Goal: Subscribe to service/newsletter

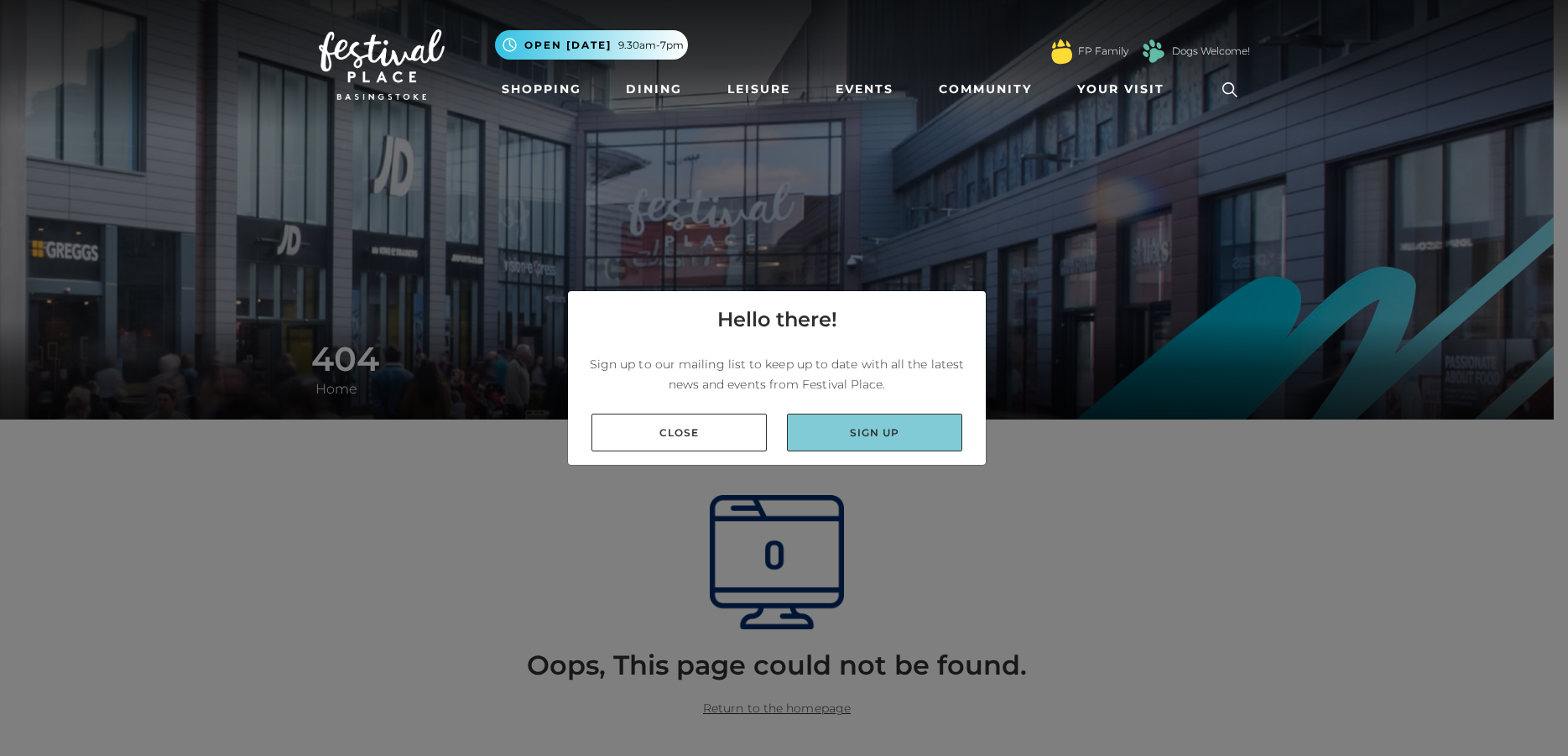
click at [859, 432] on link "Sign up" at bounding box center [875, 432] width 175 height 37
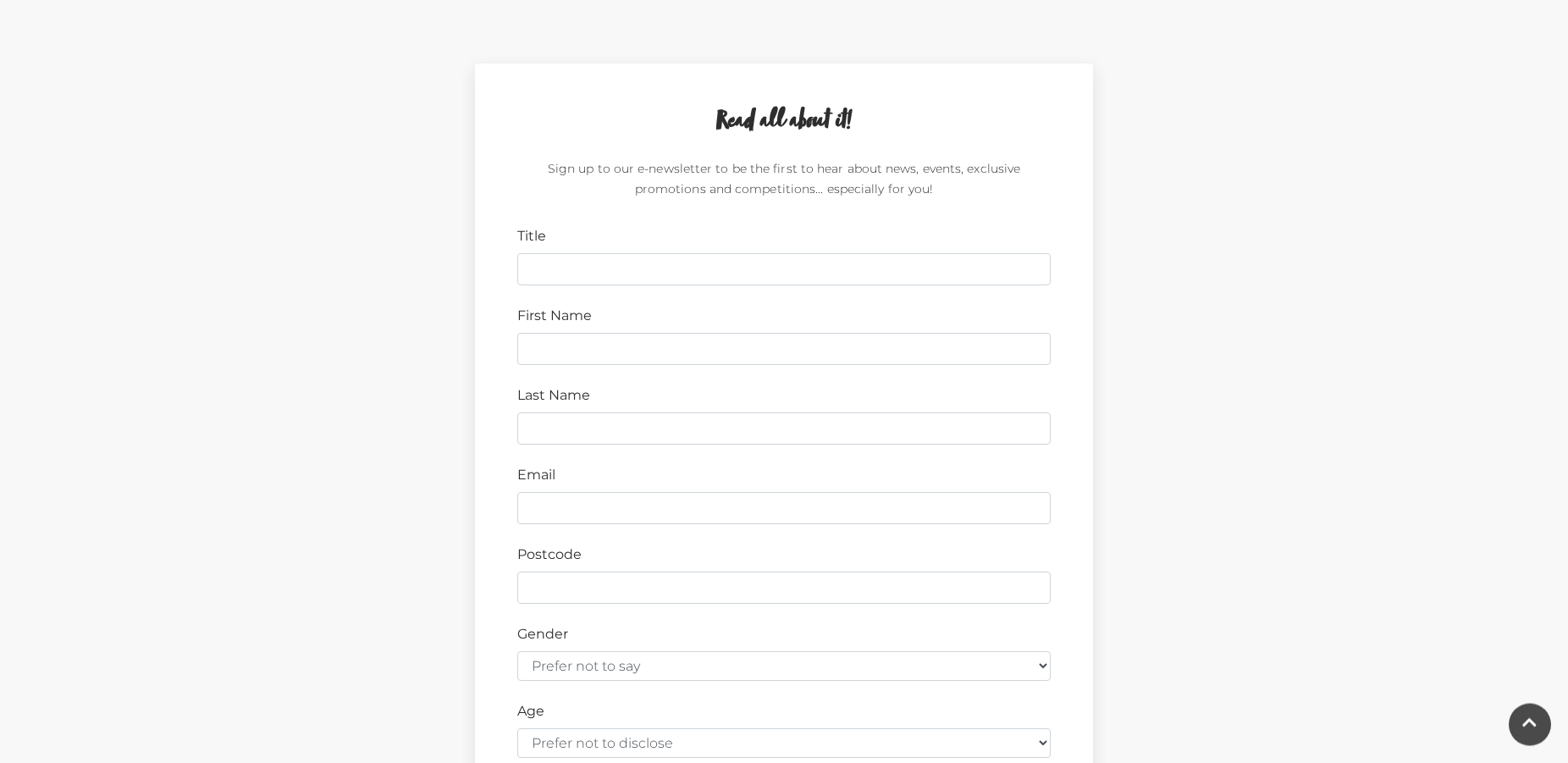
scroll to position [432, 0]
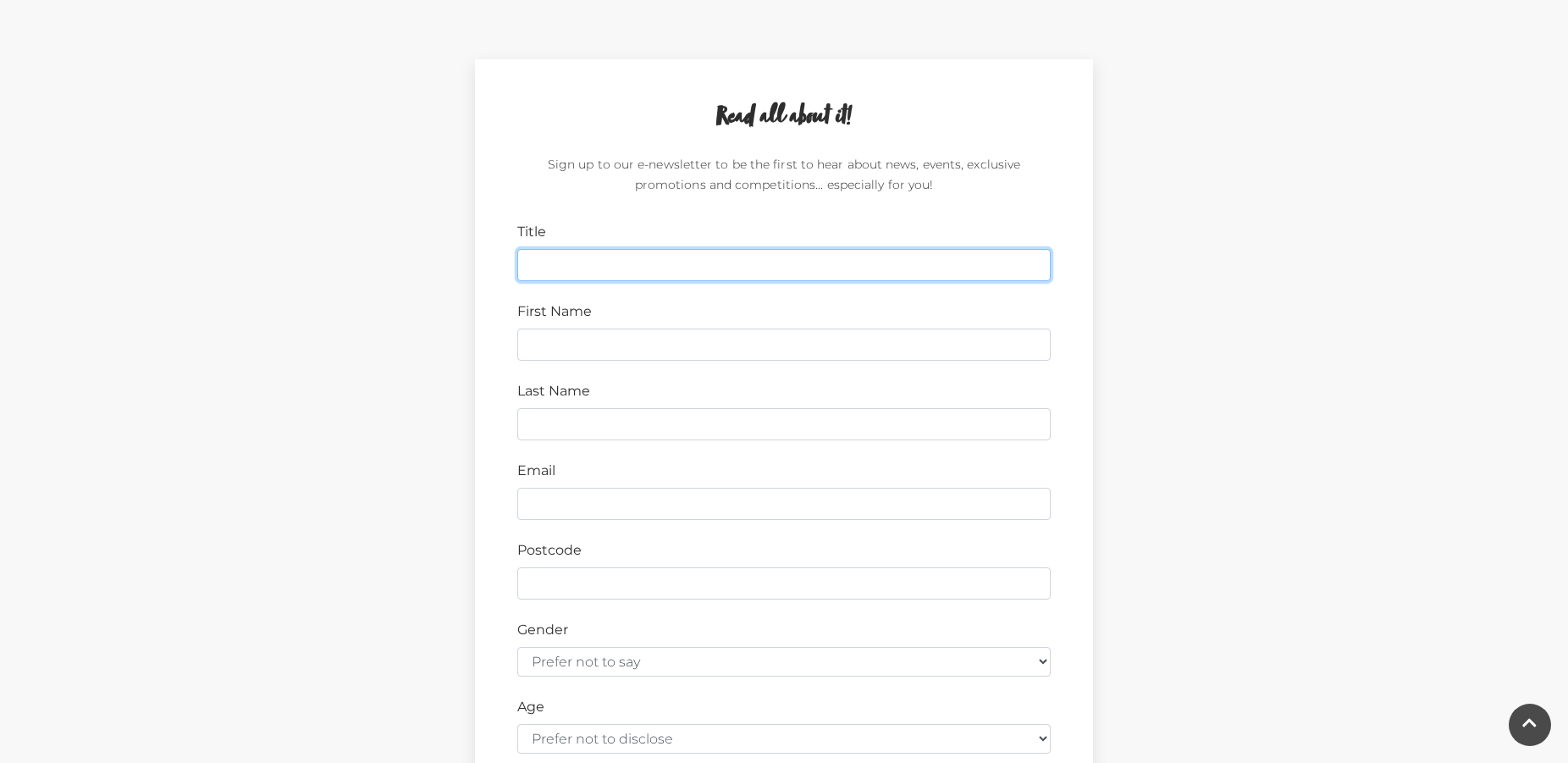
click at [526, 265] on input "Title" at bounding box center [784, 265] width 533 height 32
type input "Mr"
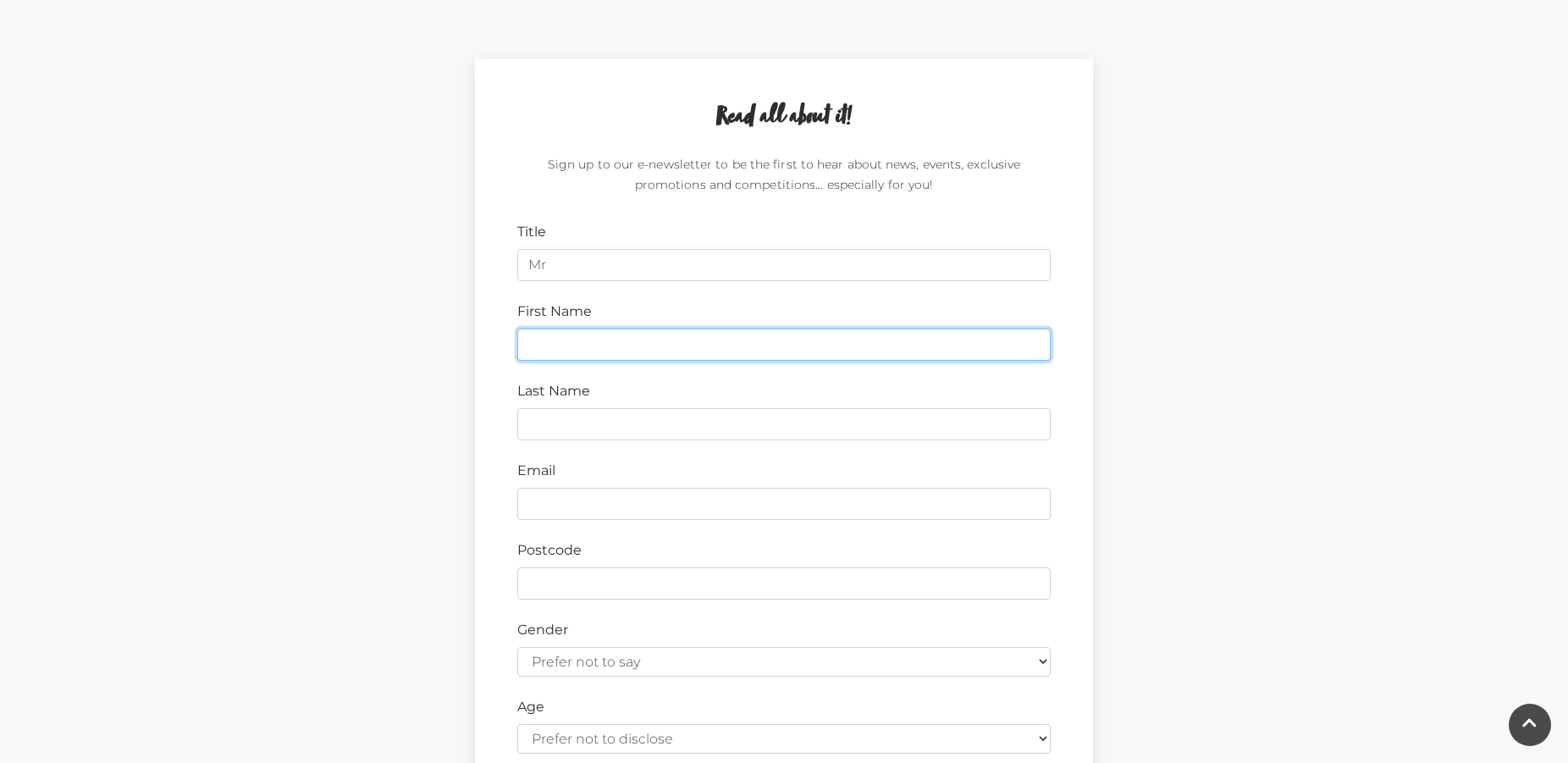
click at [525, 342] on input "First Name" at bounding box center [784, 345] width 533 height 32
click at [526, 344] on input "First Name" at bounding box center [784, 345] width 533 height 32
type input "Jim"
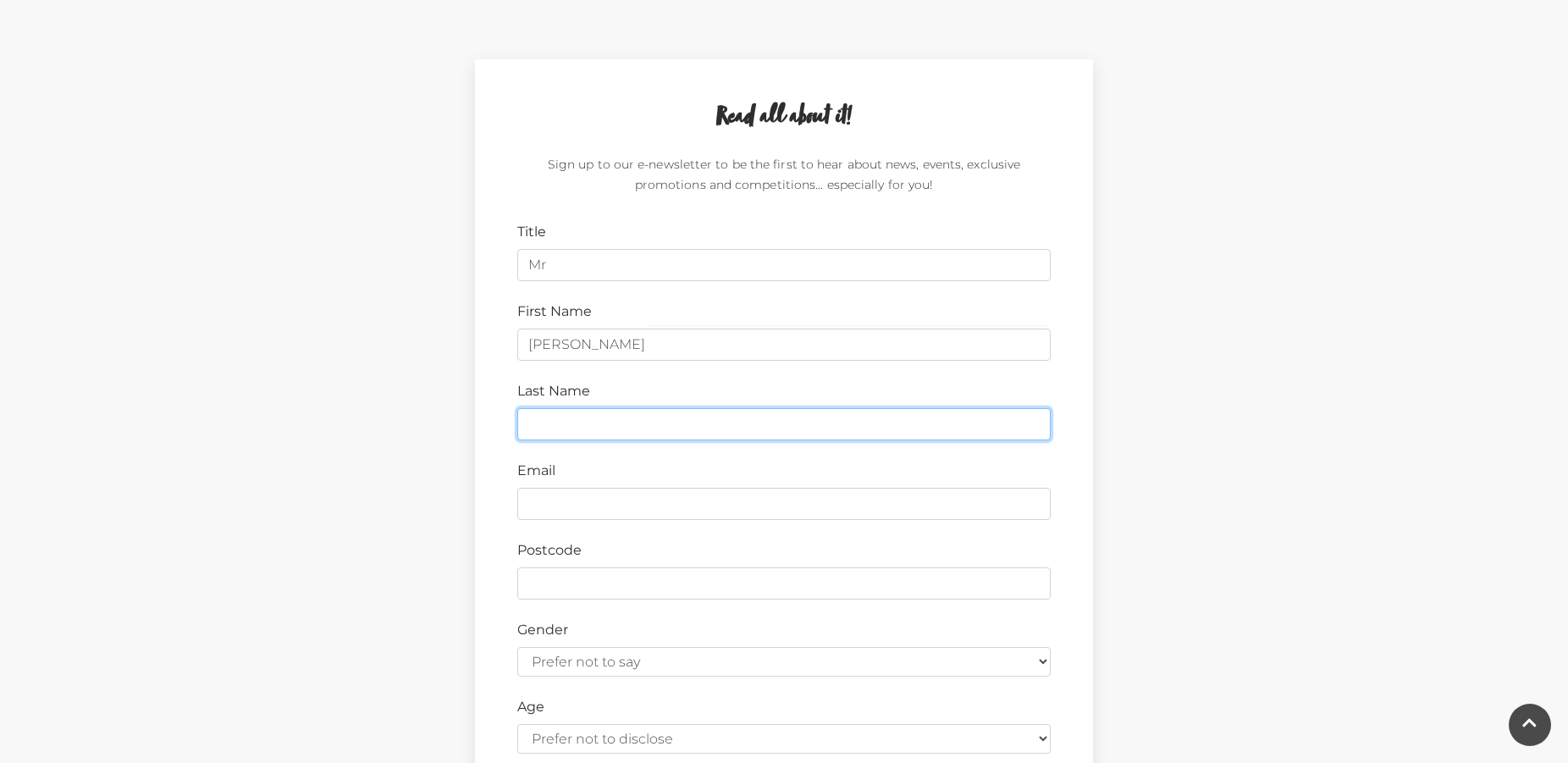
click at [528, 415] on input "Last Name" at bounding box center [784, 424] width 533 height 32
click at [528, 417] on input "Last Name" at bounding box center [784, 424] width 533 height 32
type input "Bloor"
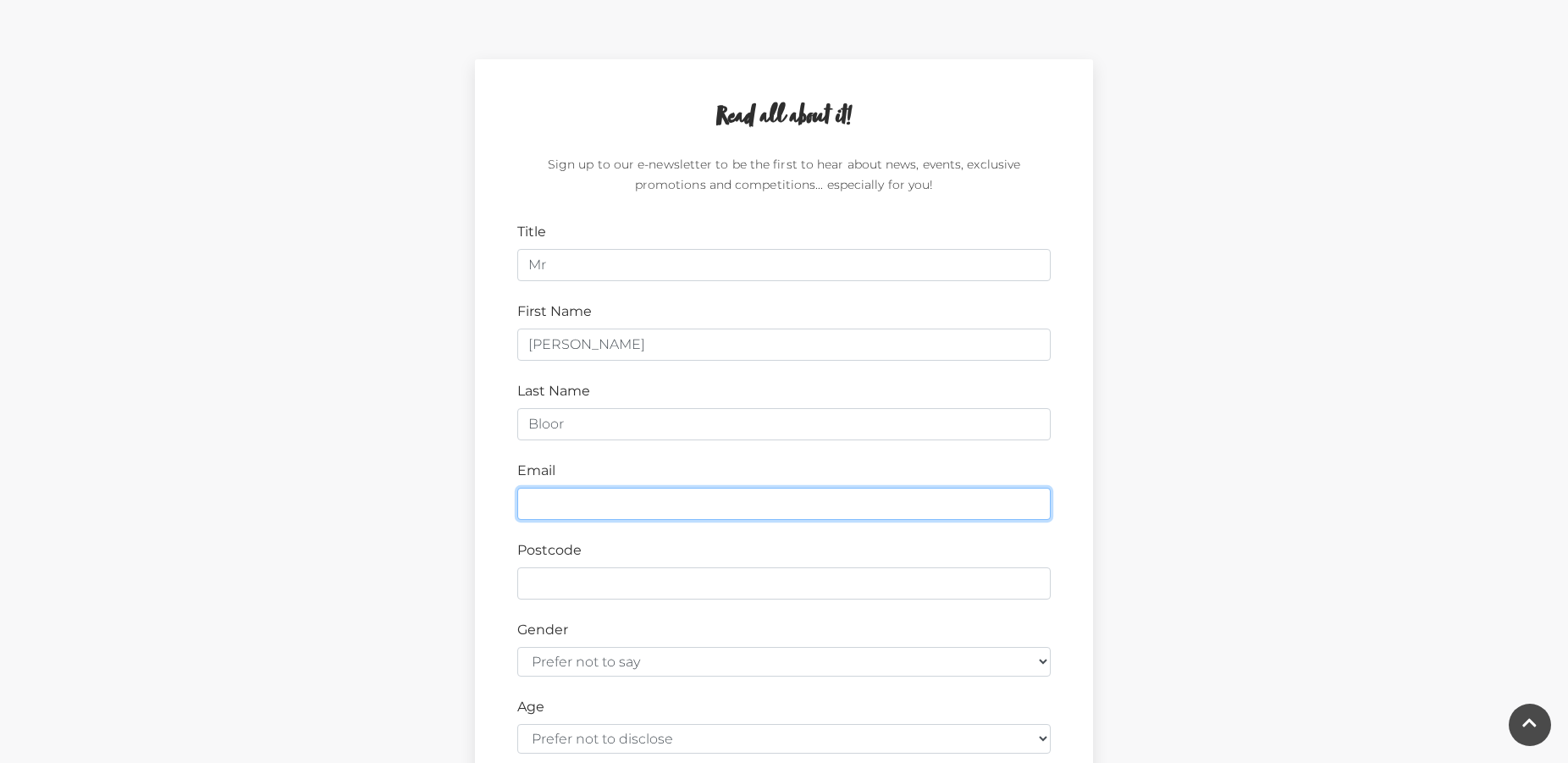
click at [535, 502] on input "Email" at bounding box center [784, 503] width 533 height 32
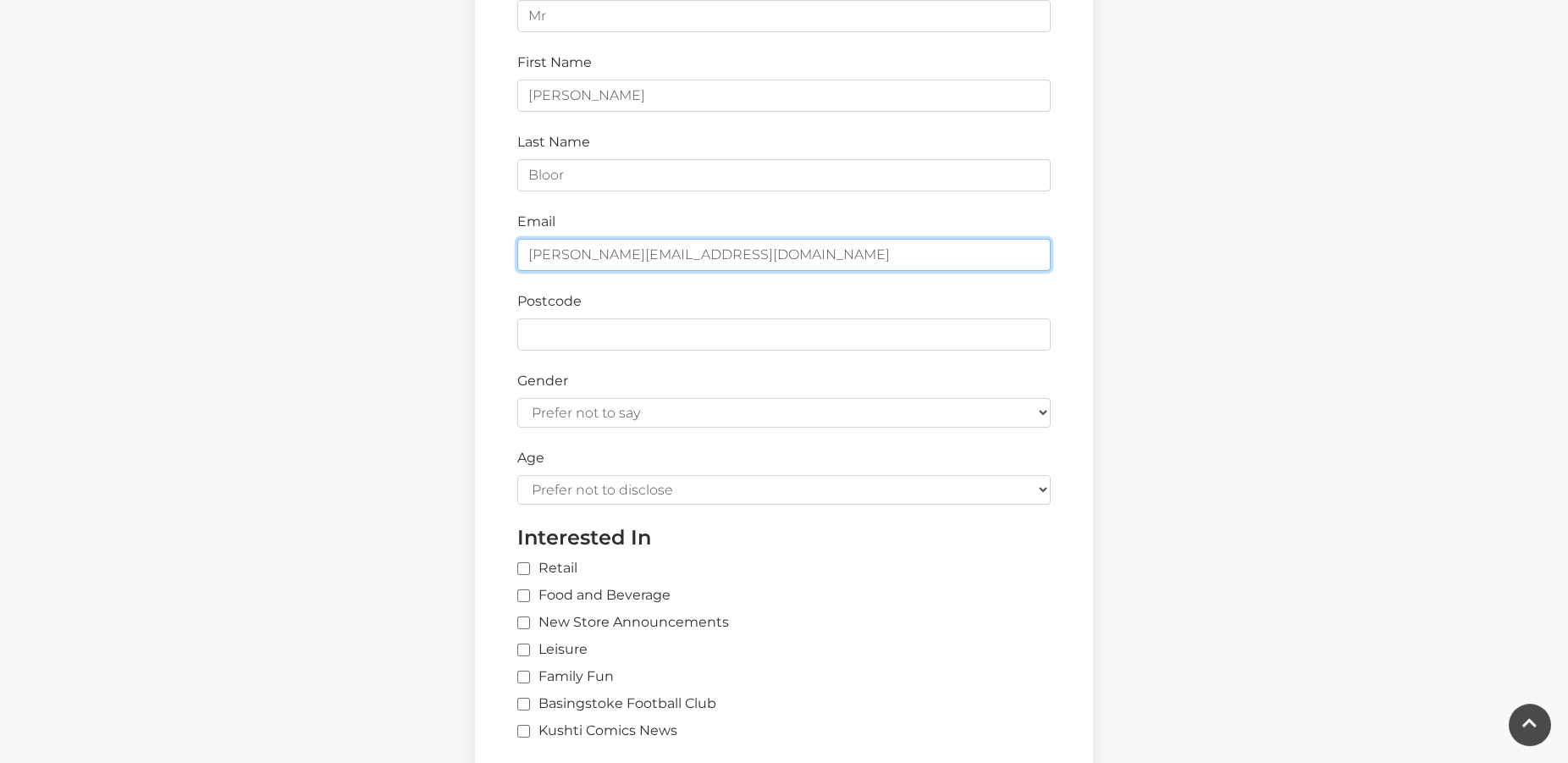
scroll to position [691, 0]
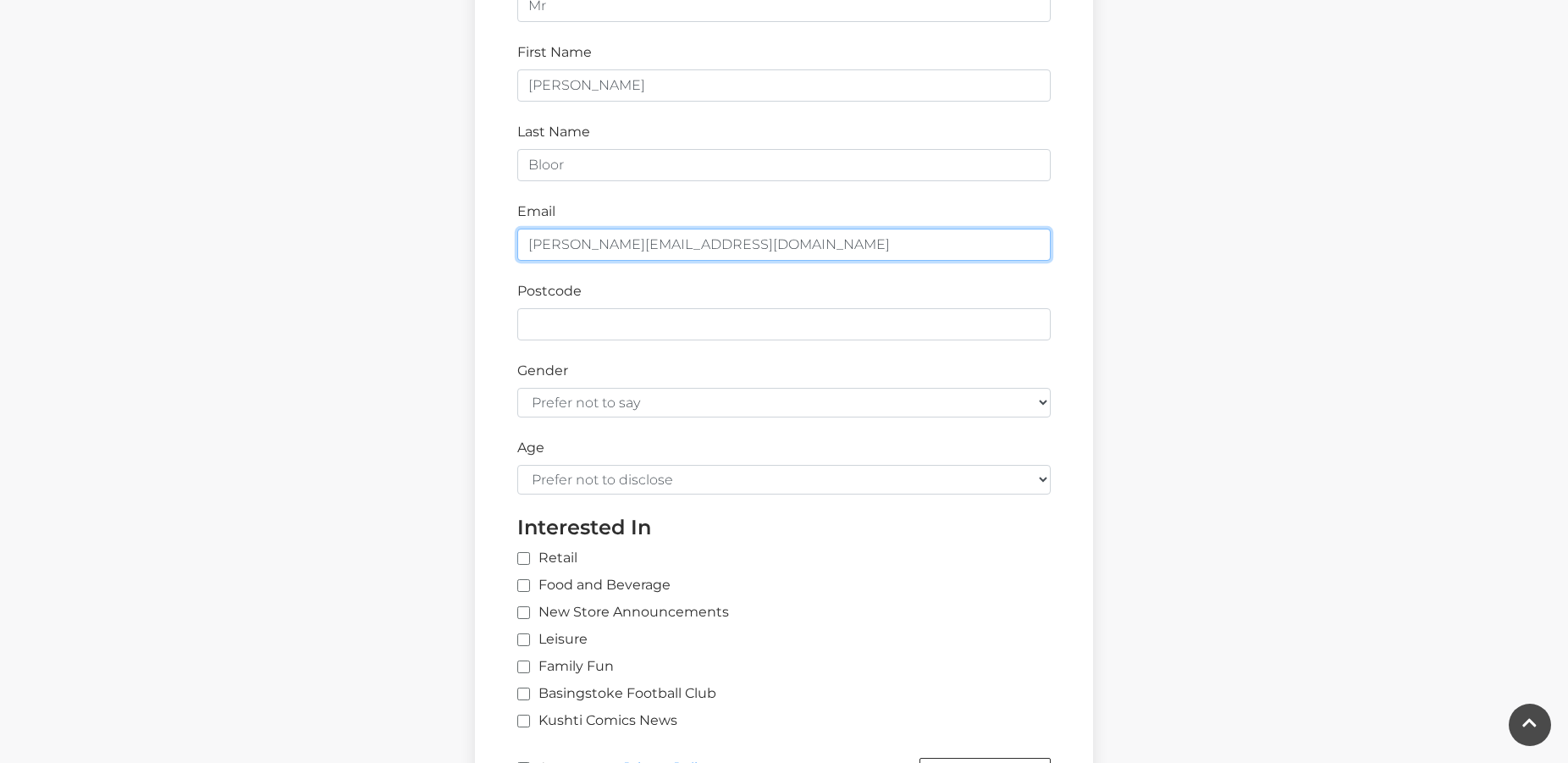
type input "jim@ruthandjim.co.uk"
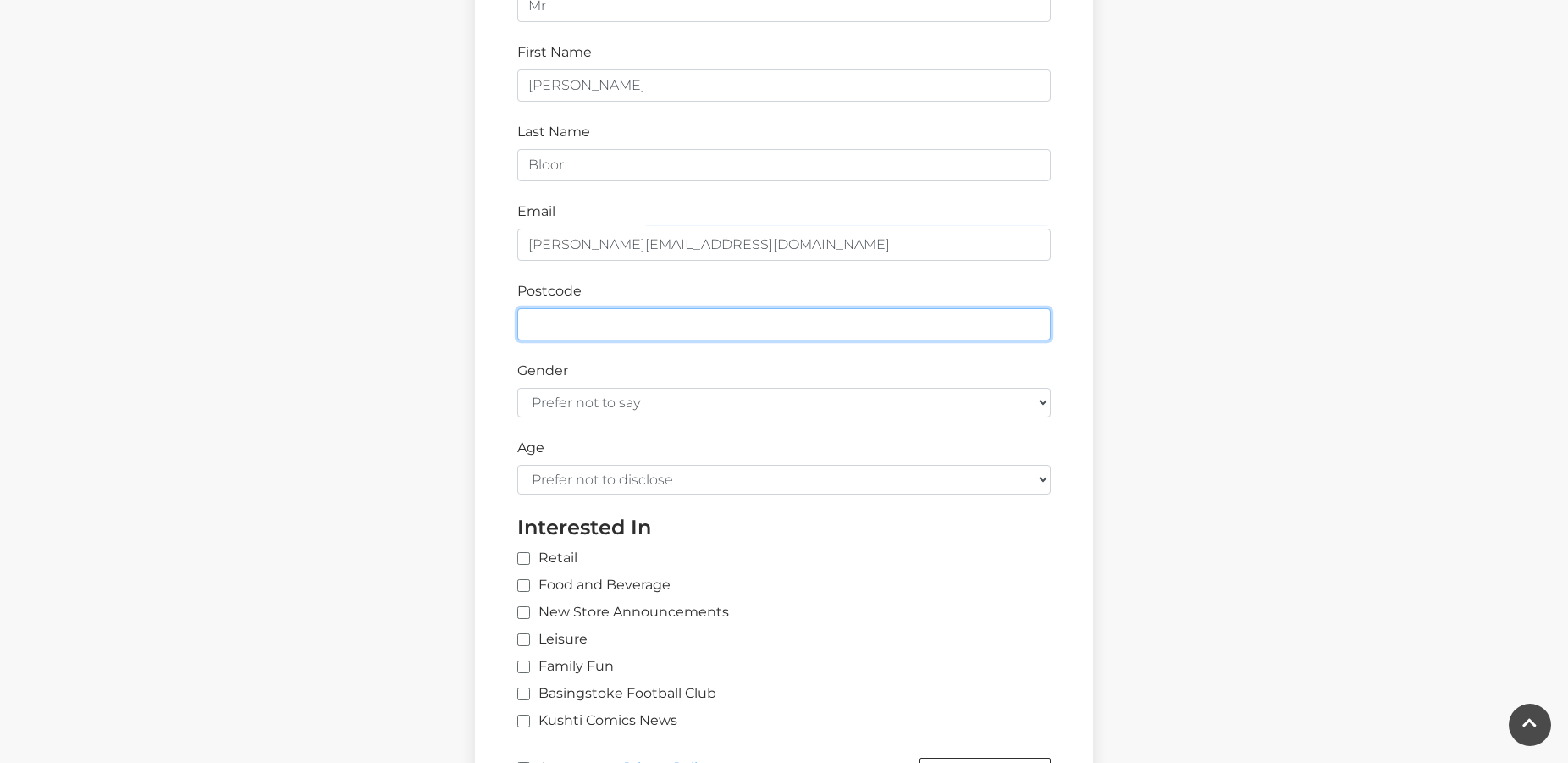
click at [535, 329] on input "Postcode" at bounding box center [784, 324] width 533 height 32
type input "RG23 7BW"
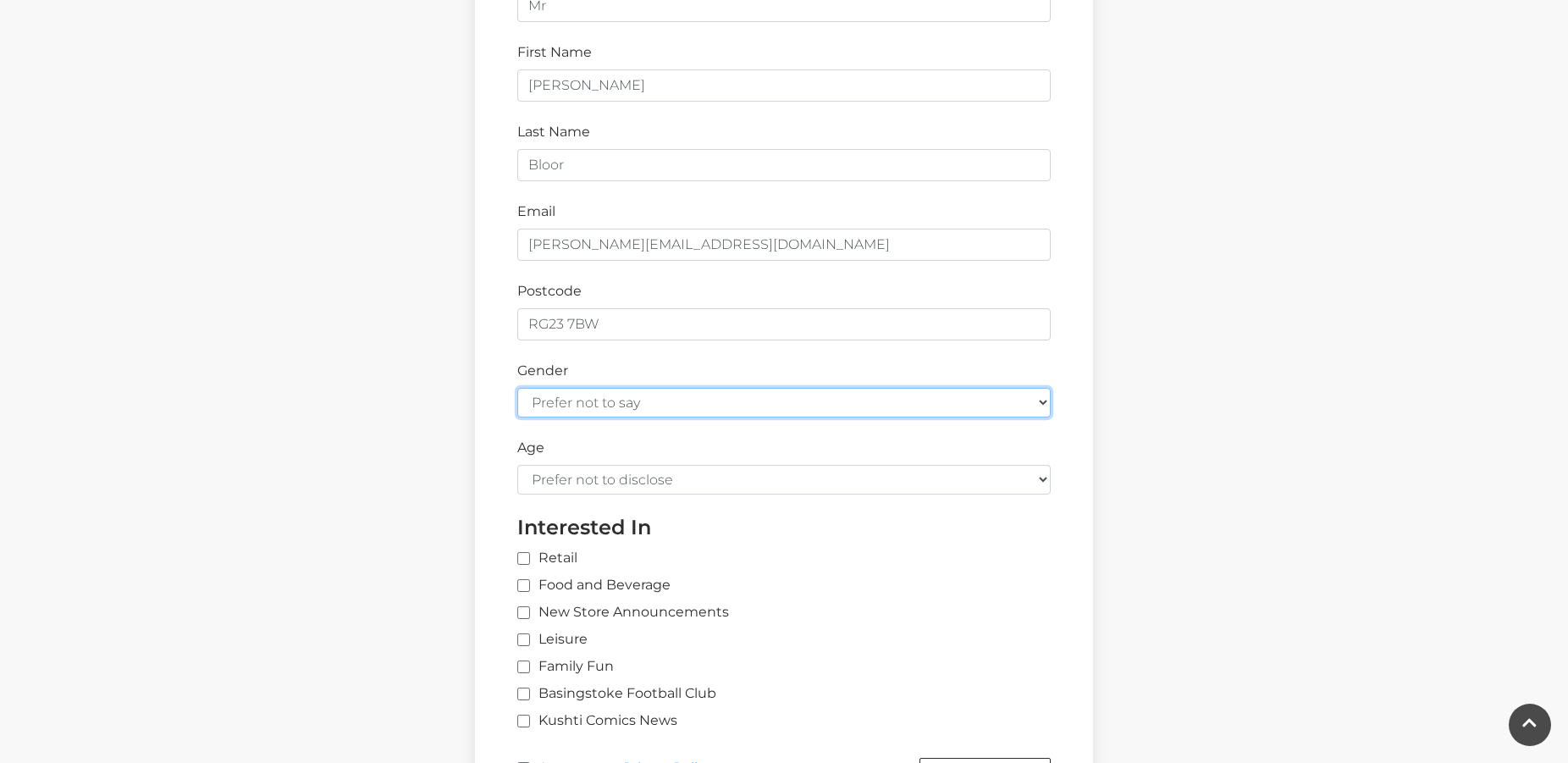
click at [517, 388] on select "Prefer not to say Female Male" at bounding box center [784, 403] width 533 height 30
select select "male"
click option "Male" at bounding box center [0, 0] width 0 height 0
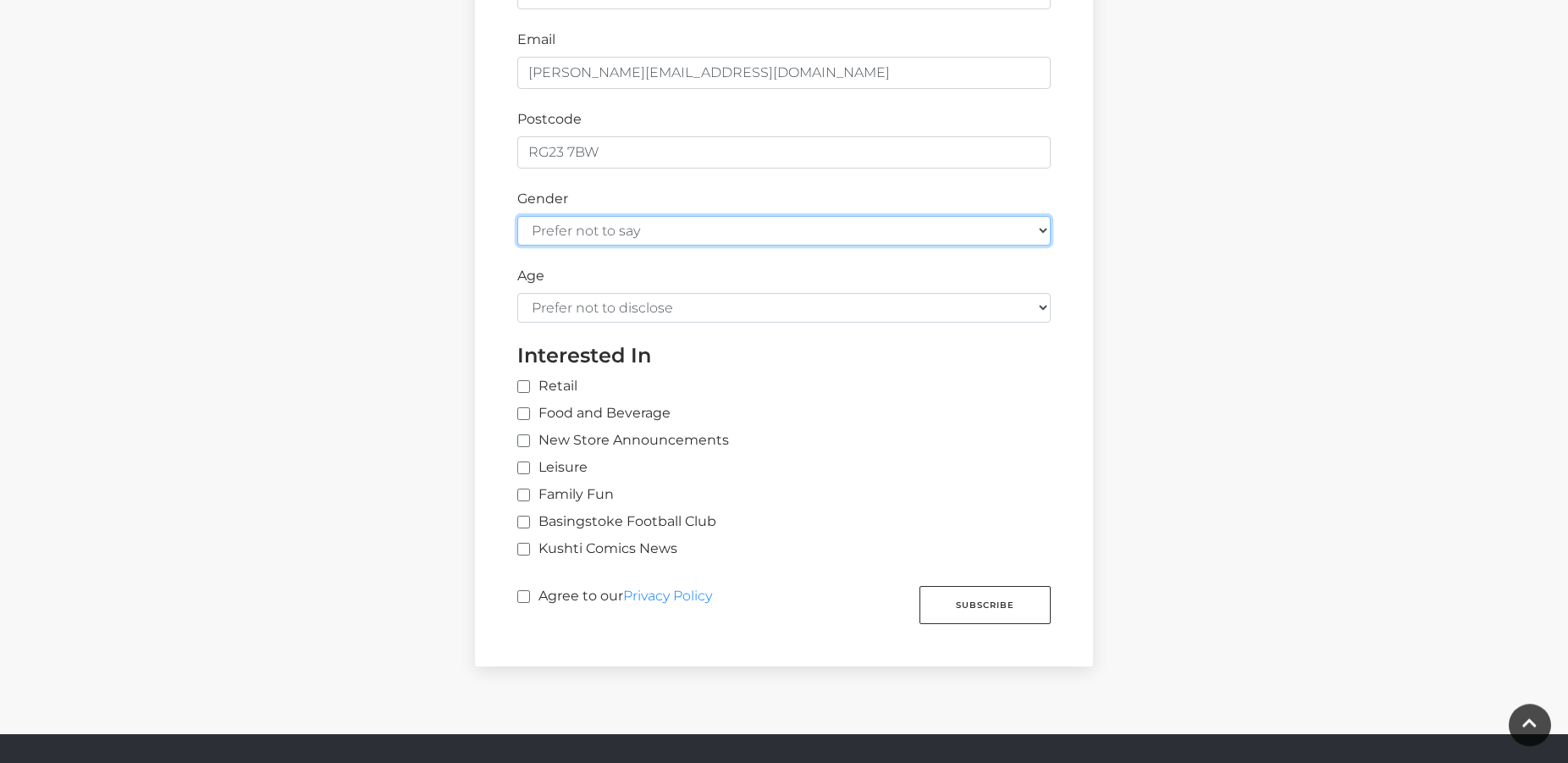
scroll to position [864, 0]
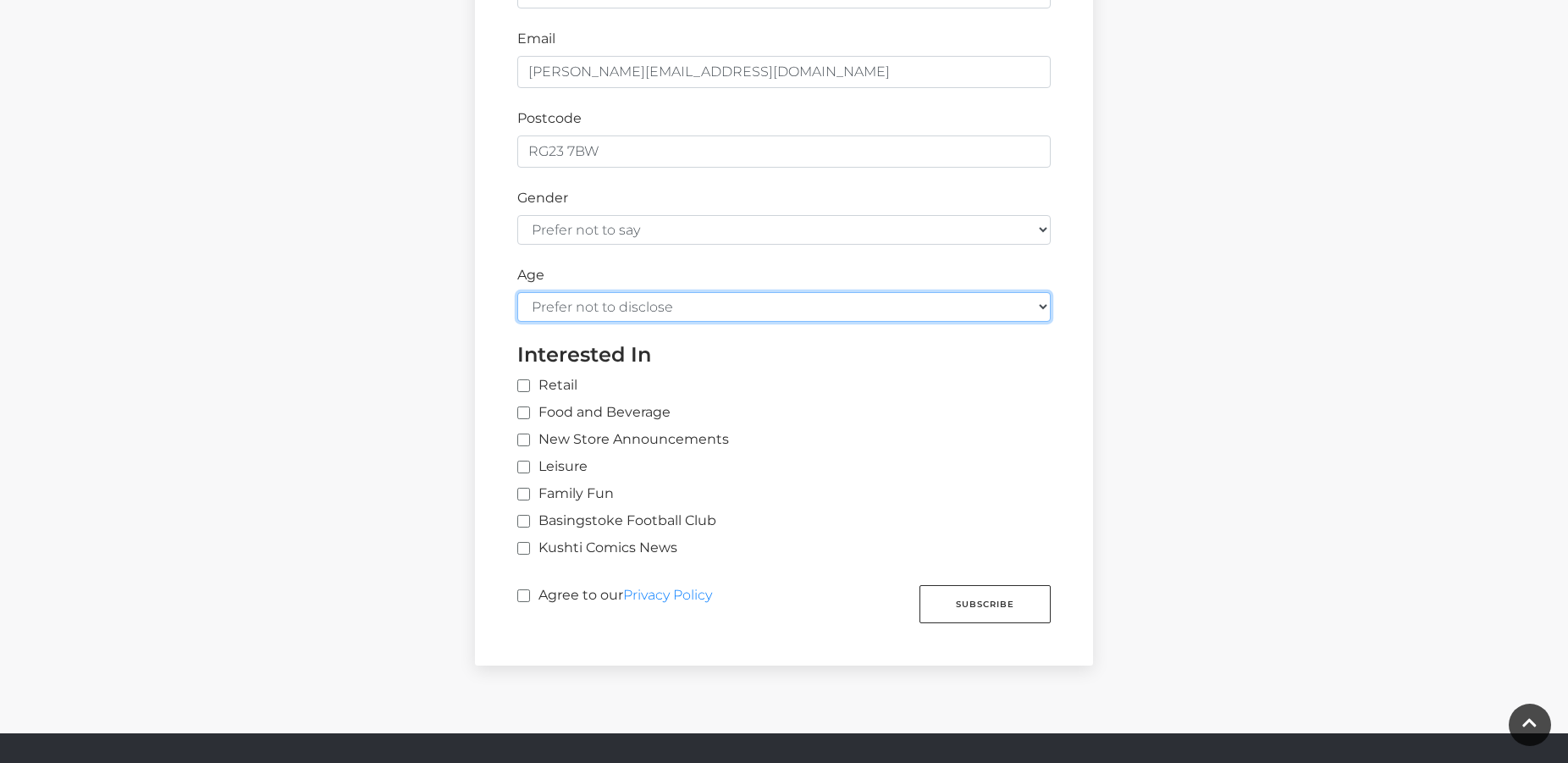
click at [517, 292] on select "Prefer not to disclose Under 18 18-24 25-34 35-44 45-54 55-64 65+" at bounding box center [784, 307] width 533 height 30
select select "65+"
click option "65+" at bounding box center [0, 0] width 0 height 0
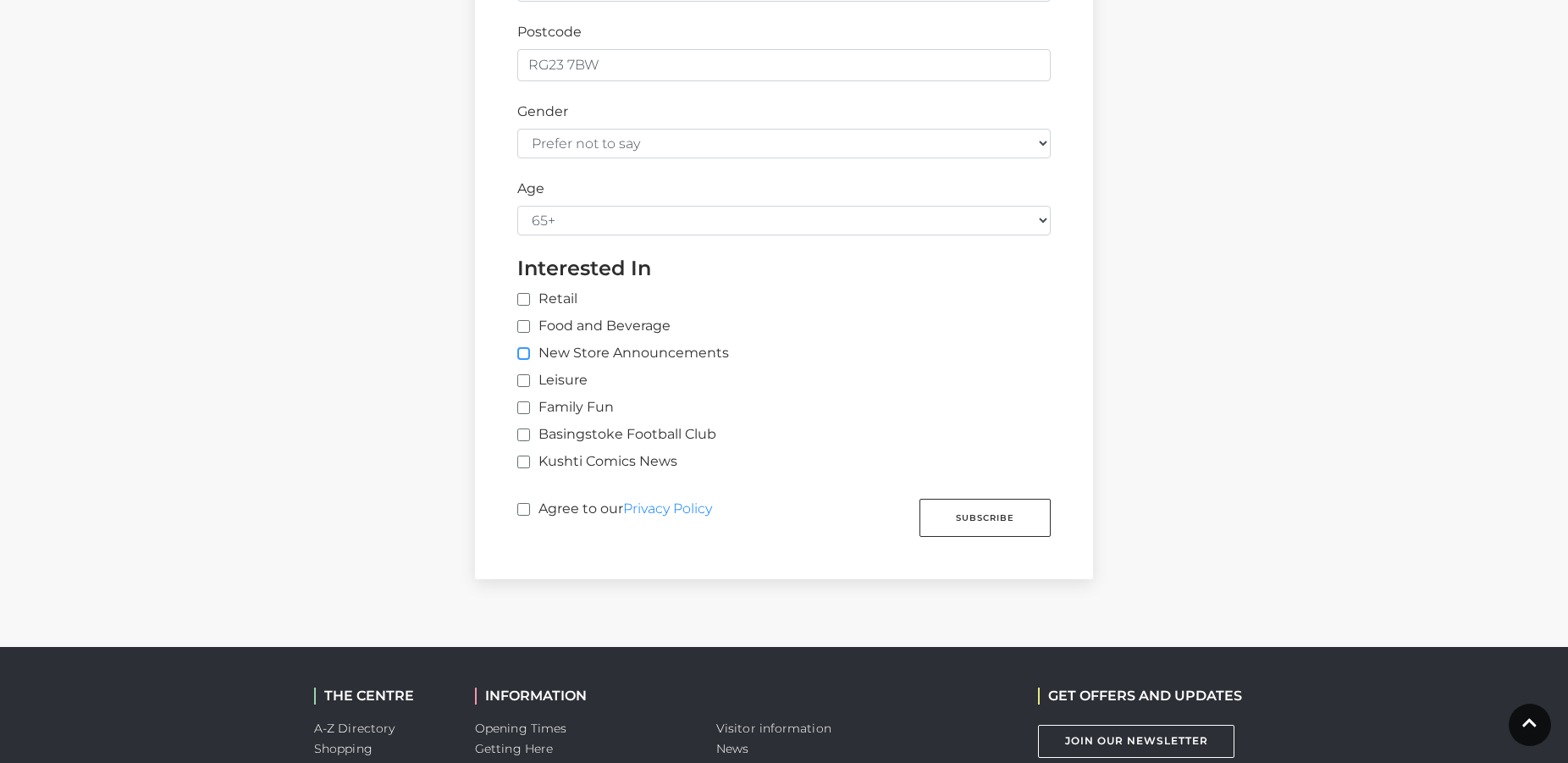
click at [525, 349] on input "New Store Announcements" at bounding box center [522, 354] width 11 height 11
checkbox input "true"
click at [959, 518] on button "Subscribe" at bounding box center [985, 517] width 131 height 38
click at [525, 508] on input "Agree to our Privacy Policy" at bounding box center [522, 510] width 11 height 11
checkbox input "true"
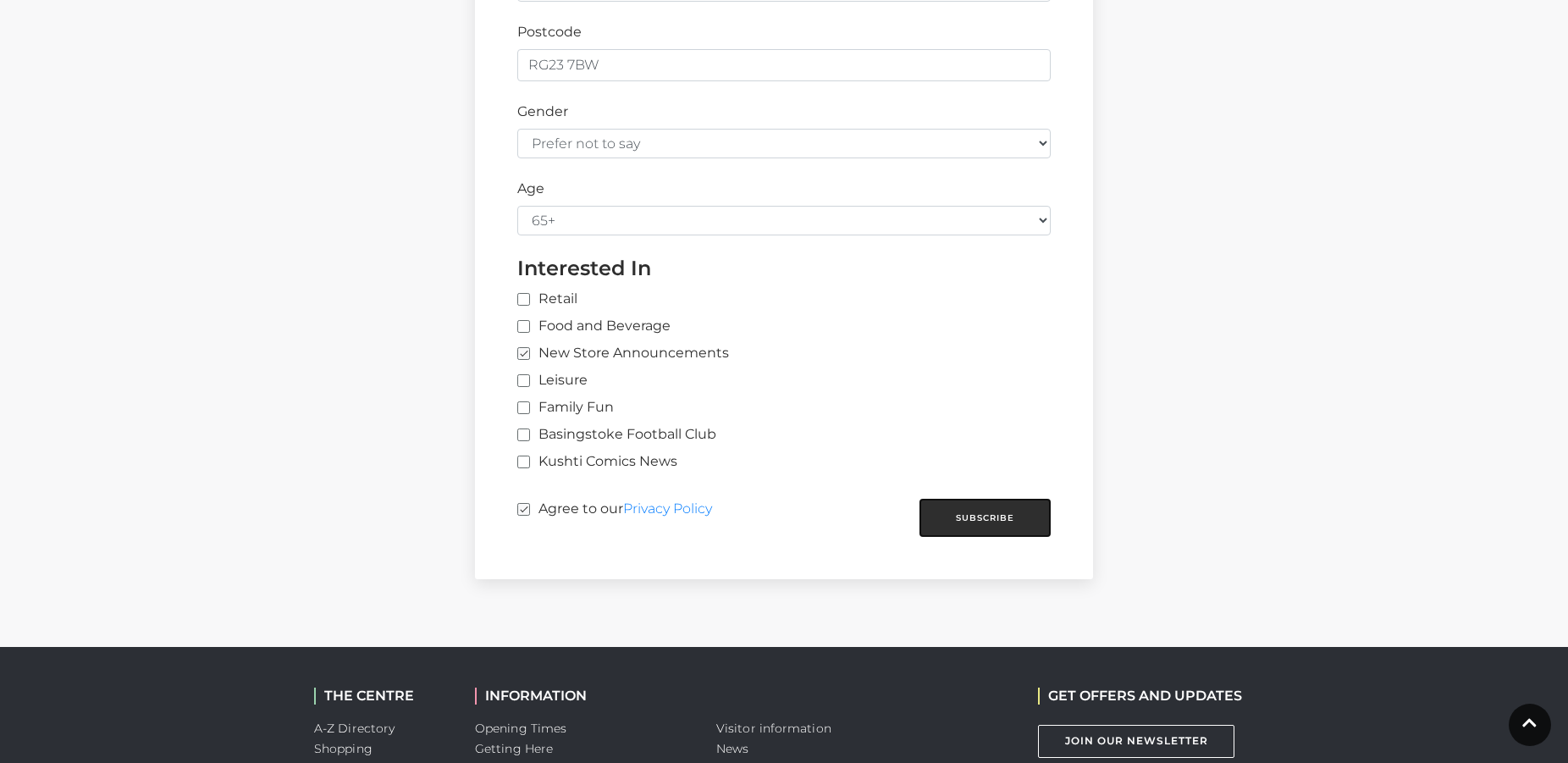
click at [968, 515] on button "Subscribe" at bounding box center [985, 517] width 131 height 38
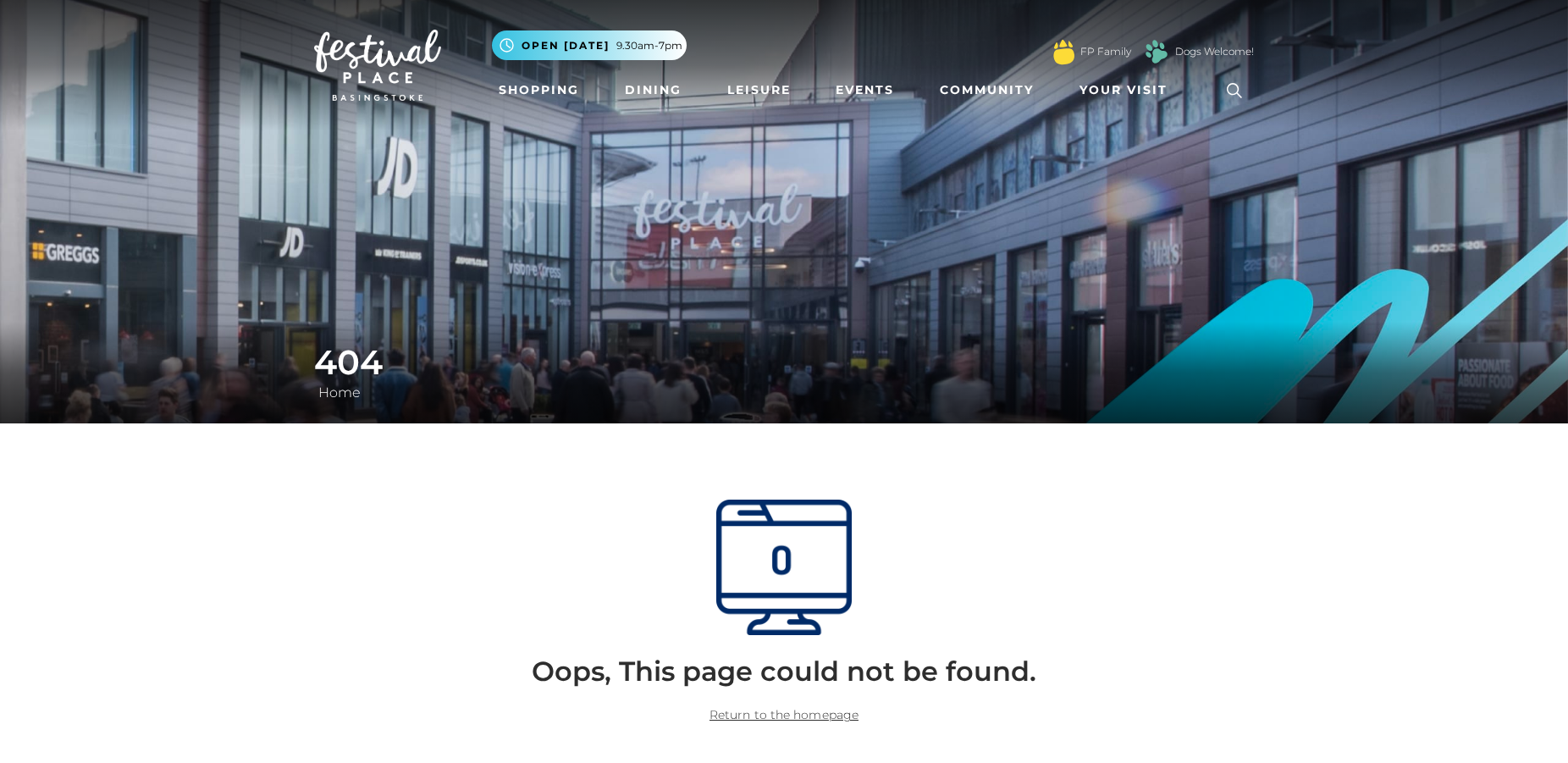
click at [387, 67] on img at bounding box center [377, 65] width 127 height 71
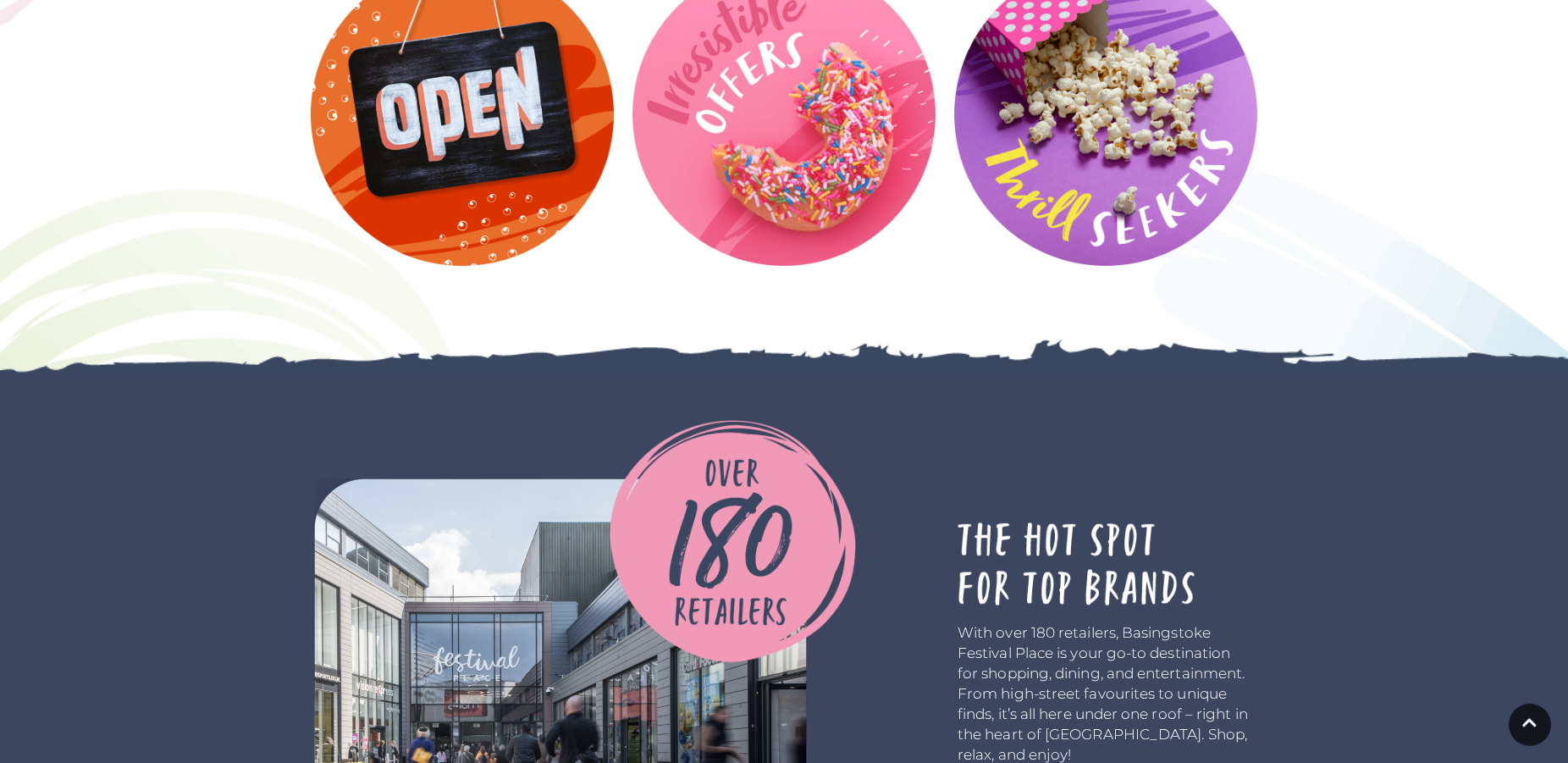
scroll to position [2419, 0]
